Goal: Use online tool/utility: Use online tool/utility

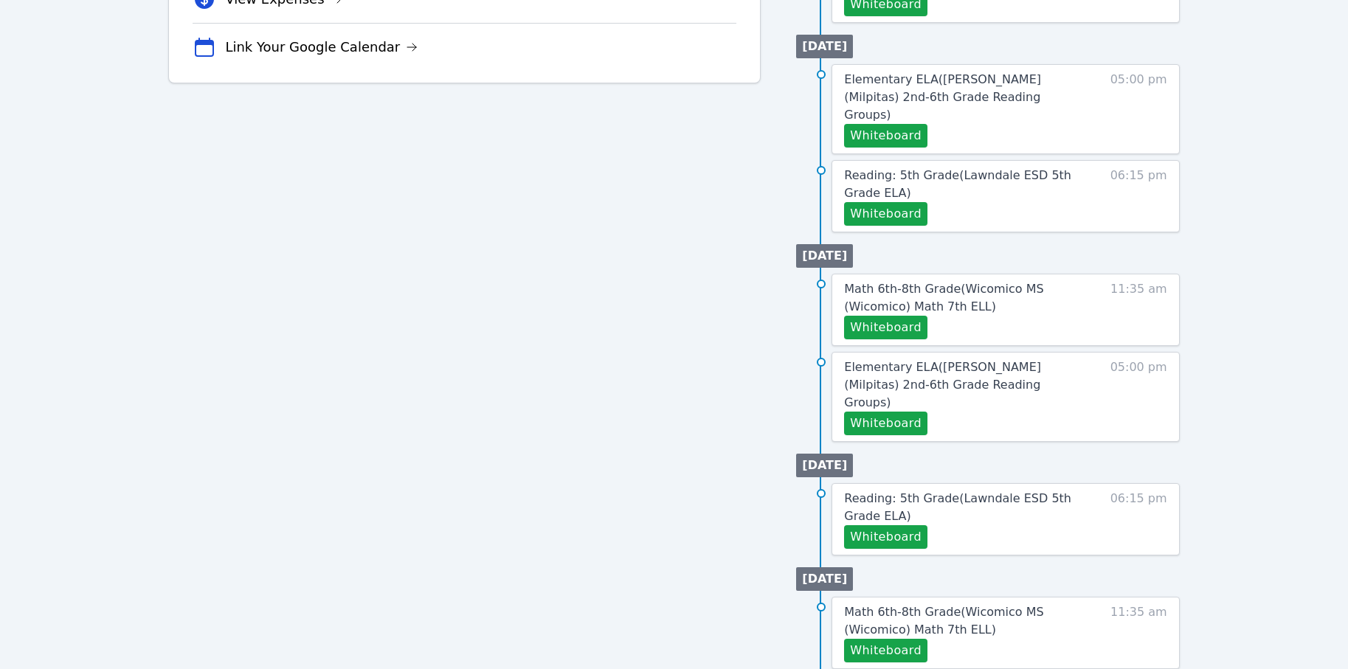
scroll to position [586, 0]
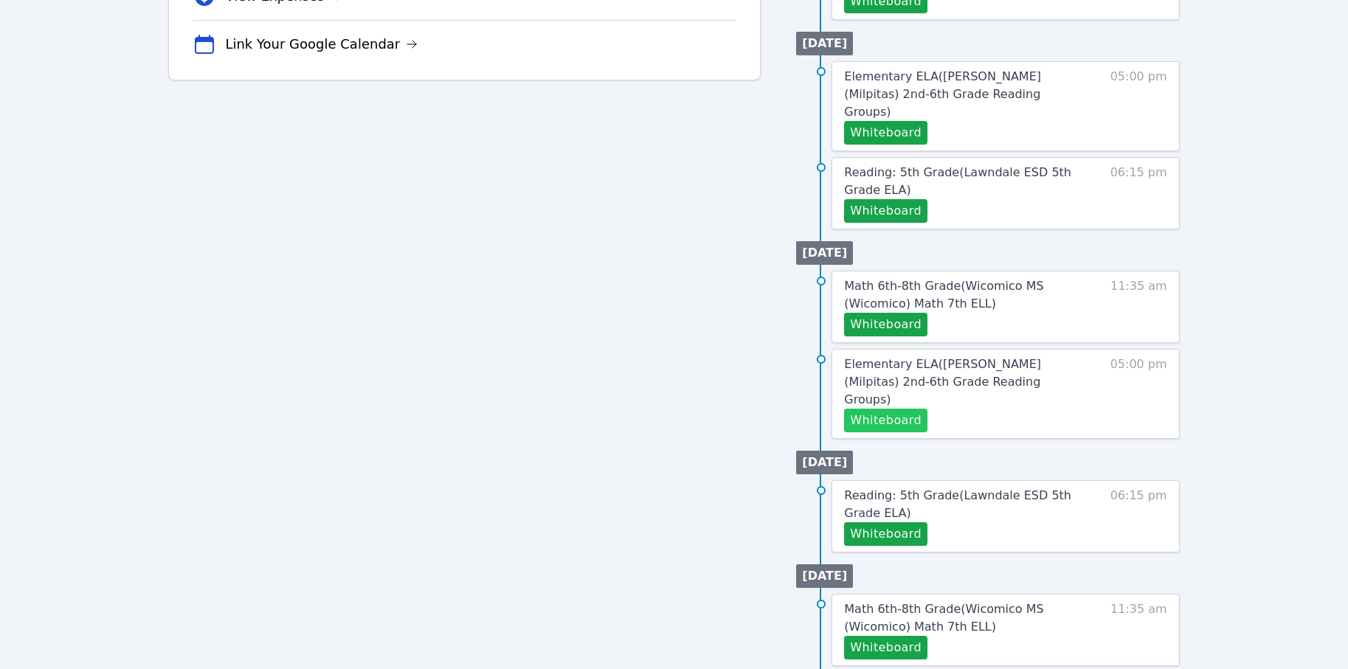
click at [895, 409] on button "Whiteboard" at bounding box center [885, 421] width 83 height 24
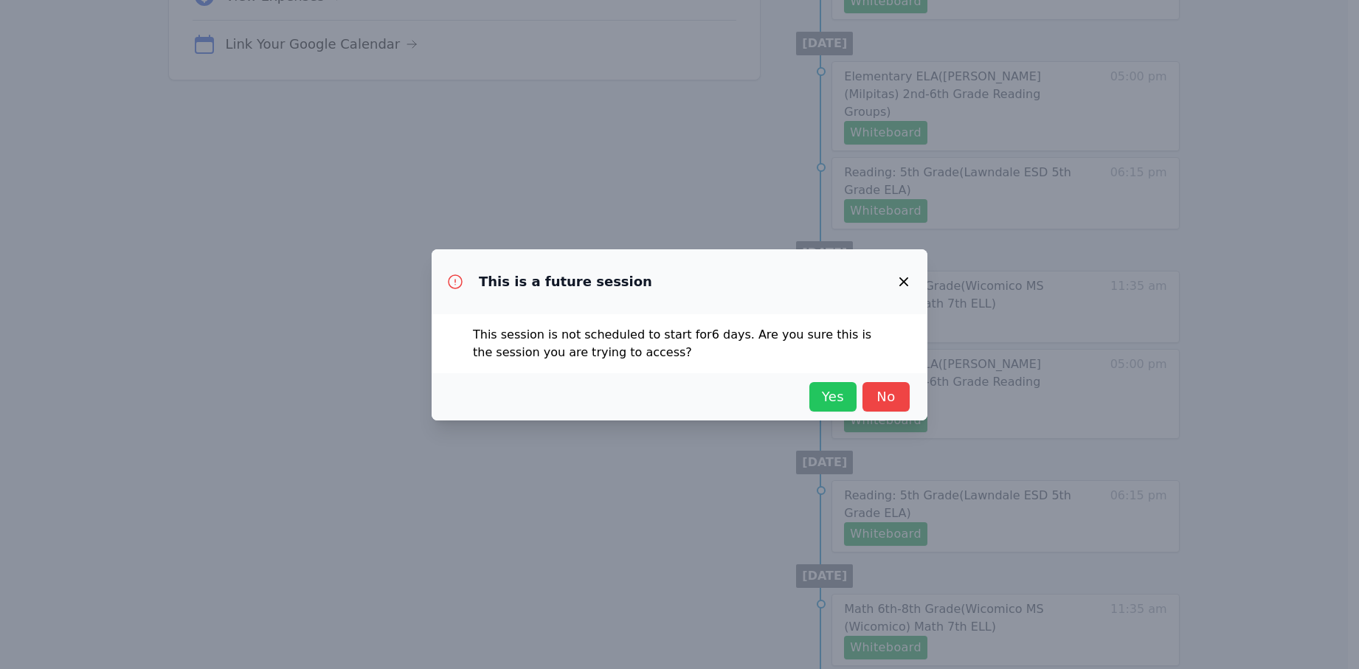
click at [833, 396] on span "Yes" at bounding box center [833, 397] width 32 height 21
